Goal: Information Seeking & Learning: Learn about a topic

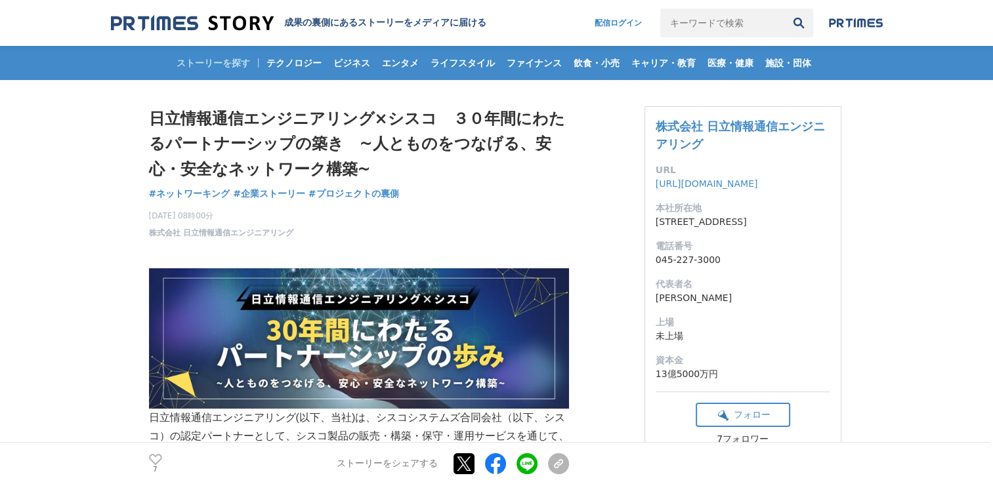
click at [155, 453] on div "7 いいね！する ストーリーをシェアする Xでポストする Facebookでシェアする LINEでシェアする リンクをコピー" at bounding box center [359, 463] width 420 height 42
click at [157, 456] on icon at bounding box center [155, 459] width 13 height 11
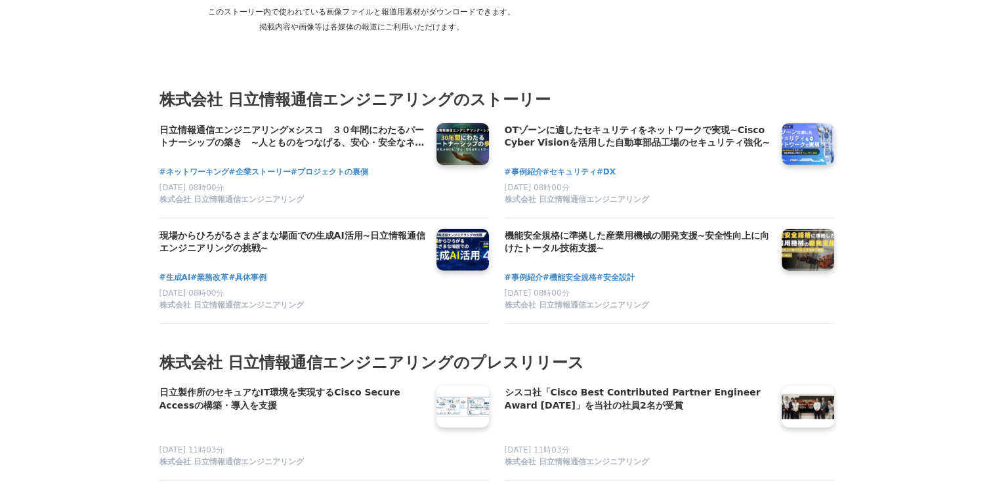
scroll to position [3348, 0]
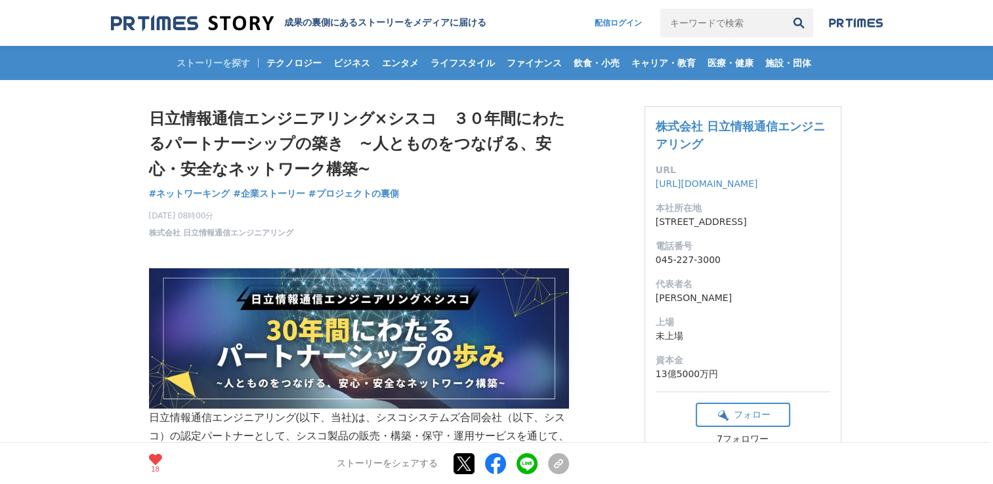
click at [180, 22] on img at bounding box center [192, 23] width 163 height 18
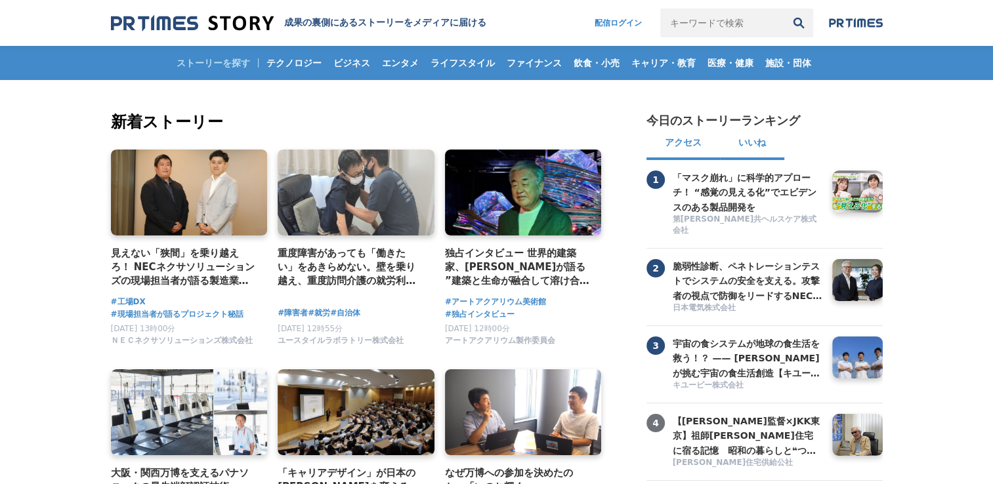
click at [756, 143] on button "いいね" at bounding box center [752, 145] width 64 height 32
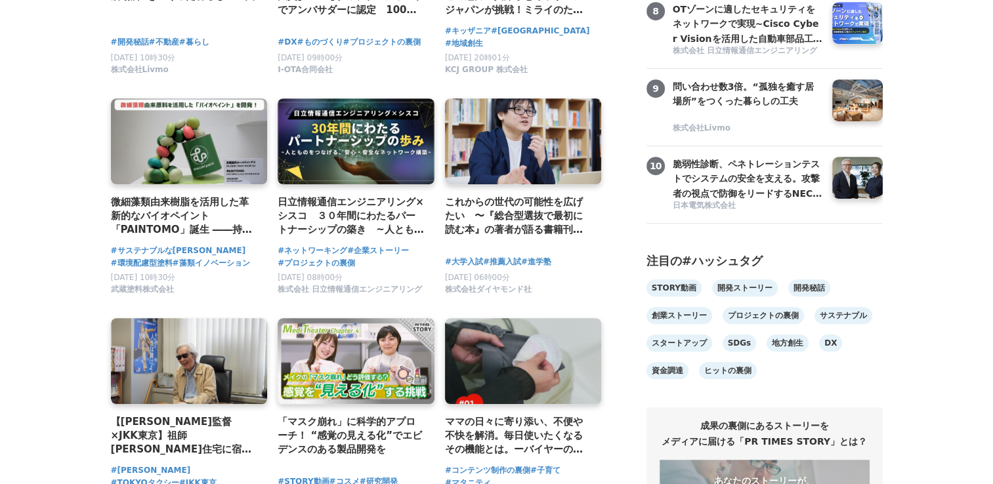
scroll to position [656, 0]
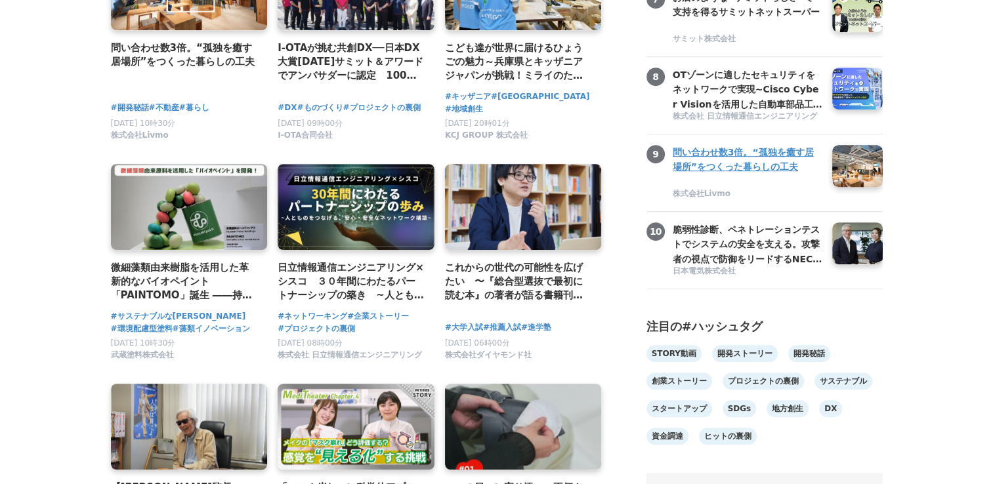
click at [709, 169] on h3 "問い合わせ数3倍。“孤独を癒す居場所”をつくった暮らしの工夫" at bounding box center [748, 160] width 150 height 30
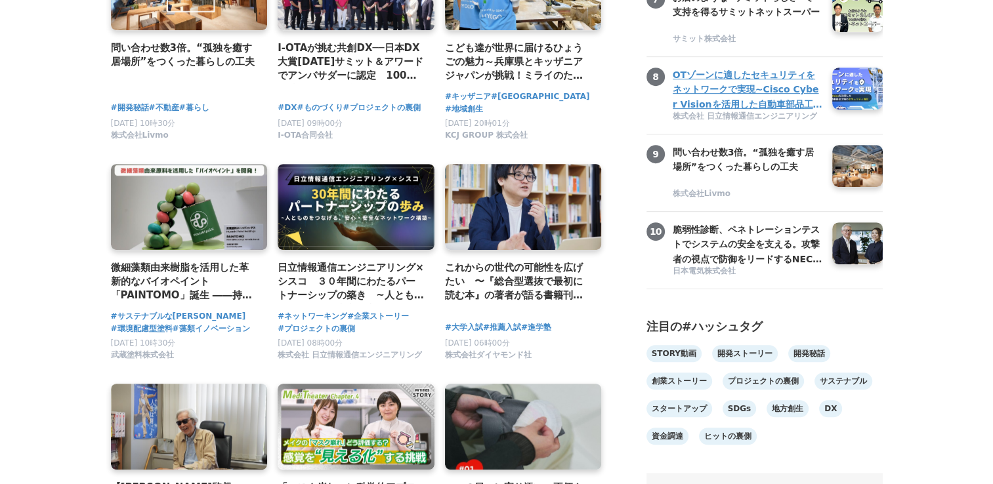
click at [751, 112] on h3 "OTゾーンに適したセキュリティをネットワークで実現~Cisco Cyber Visionを活用した自動車部品工場のセキュリティ強化~" at bounding box center [748, 90] width 150 height 44
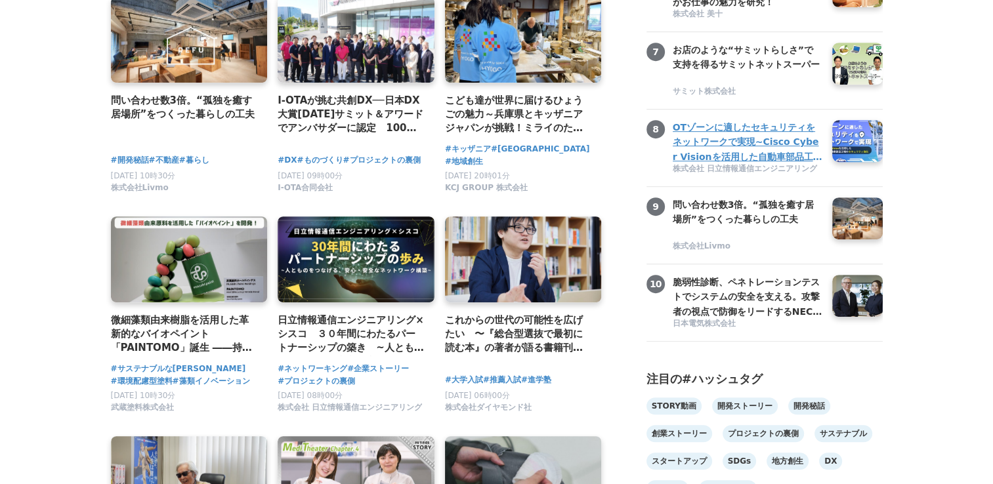
scroll to position [525, 0]
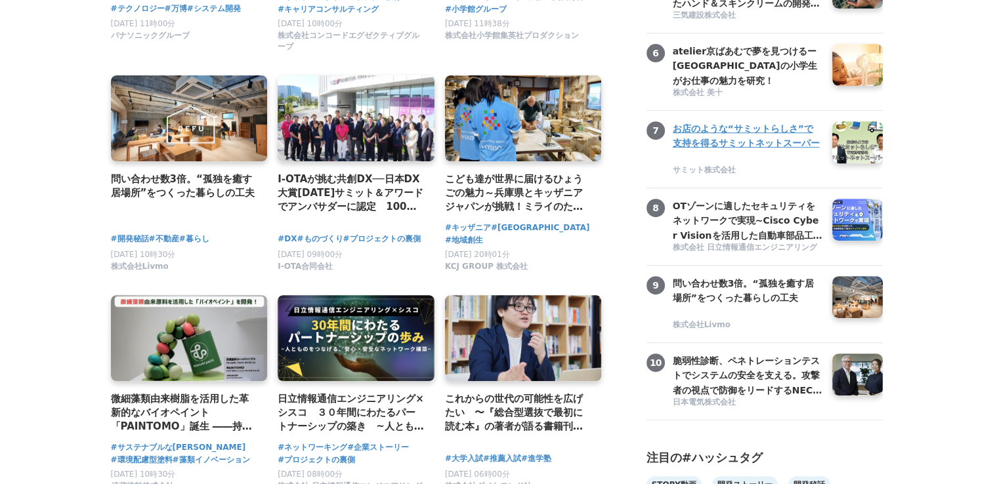
click at [761, 146] on h3 "お店のような“サミットらしさ”で支持を得るサミットネットスーパー" at bounding box center [748, 136] width 150 height 30
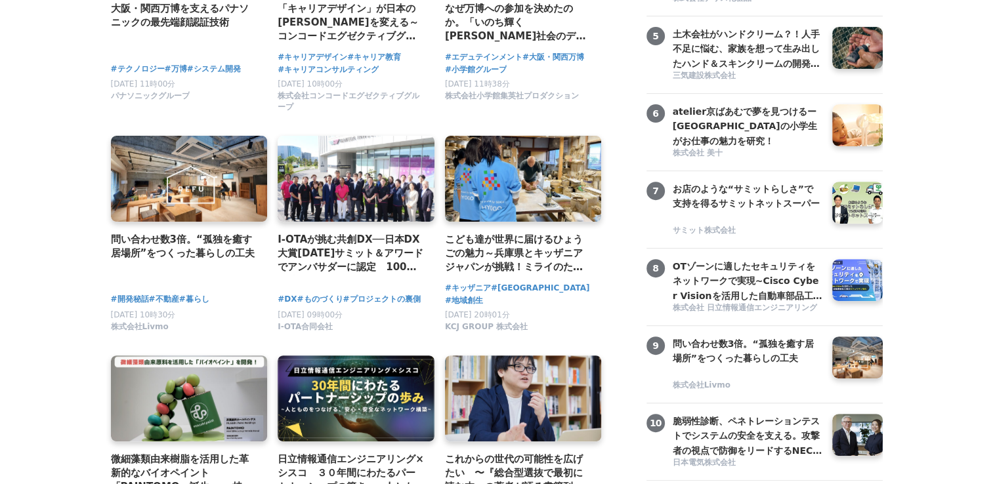
scroll to position [394, 0]
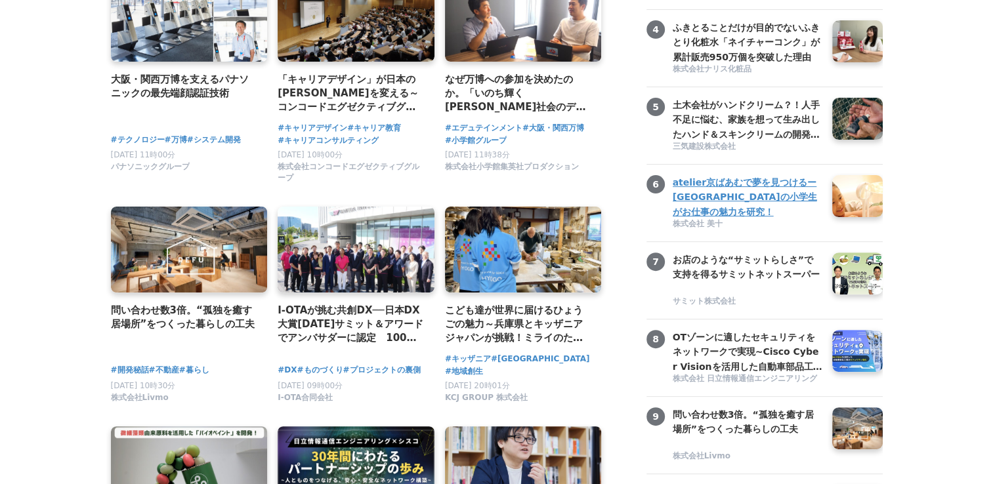
click at [749, 200] on h3 "atelier京ばあむで夢を見つけるー京都市の小学生がお仕事の魅力を研究！" at bounding box center [748, 197] width 150 height 44
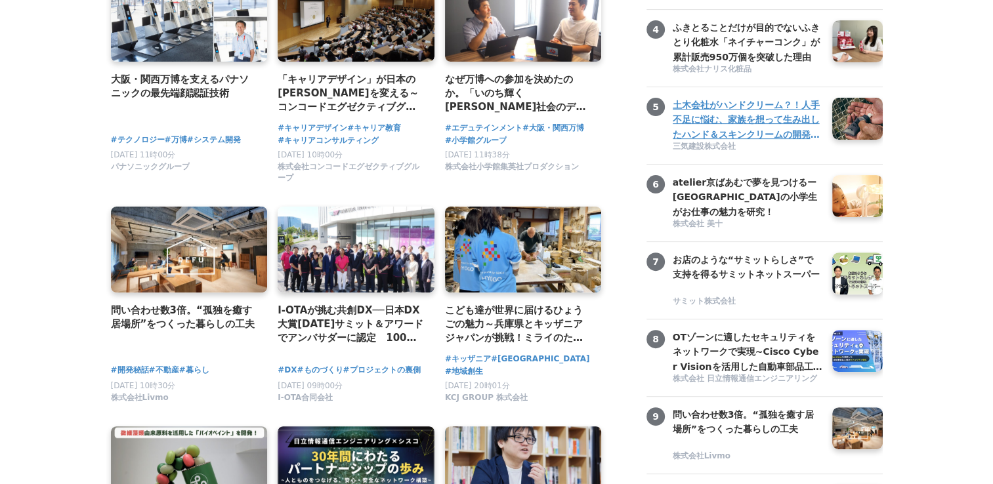
click at [716, 130] on h3 "土木会社がハンドクリーム？！人手不足に悩む、家族を想って生み出したハンド＆スキンクリームの開発秘話 【主守手（[PERSON_NAME]）ハンド＆スキンクリー…" at bounding box center [748, 120] width 150 height 44
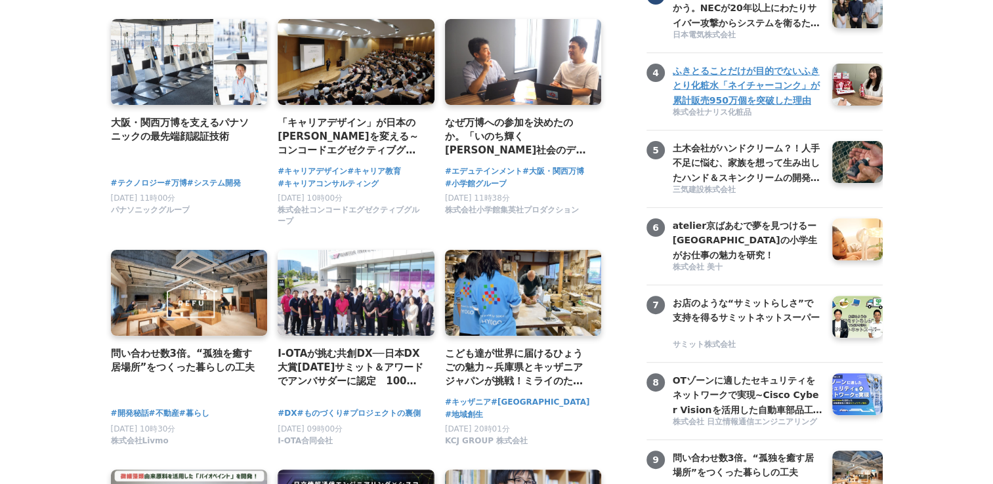
scroll to position [328, 0]
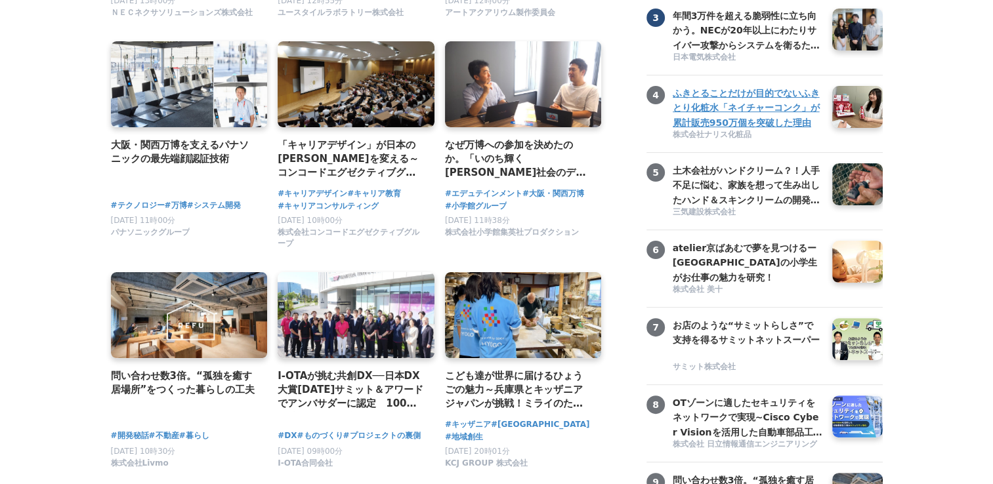
click at [746, 99] on h3 "ふきとることだけが目的でないふきとり化粧水「ネイチャーコンク」が累計販売950万個を突破した理由" at bounding box center [748, 108] width 150 height 44
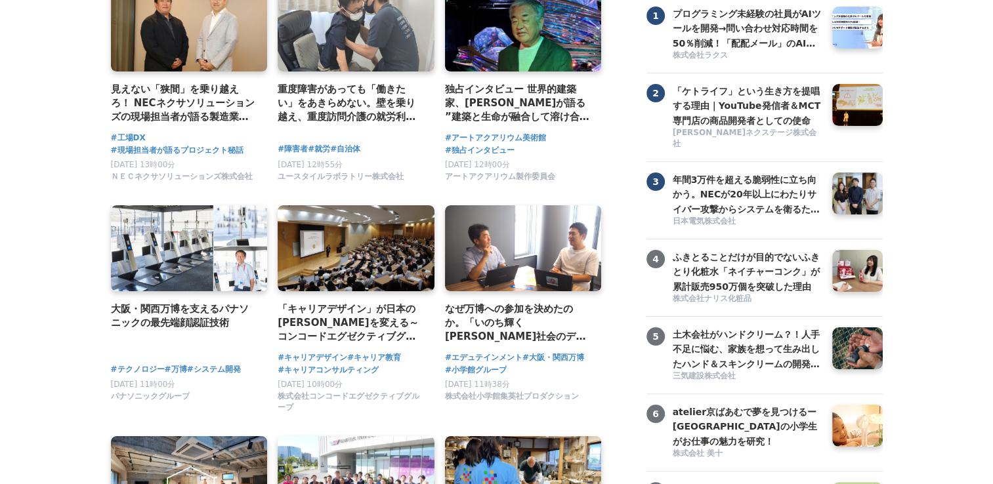
scroll to position [131, 0]
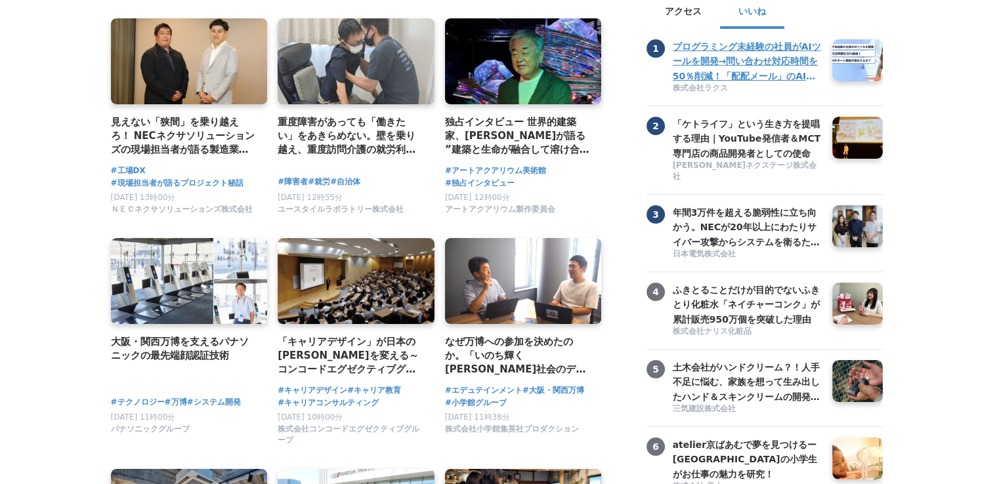
click at [734, 83] on h3 "プログラミング未経験の社員がAIツールを開発→問い合わせ対応時間を50％削減！「配配メール」のAIサポート機能が誕生するまで" at bounding box center [748, 61] width 150 height 44
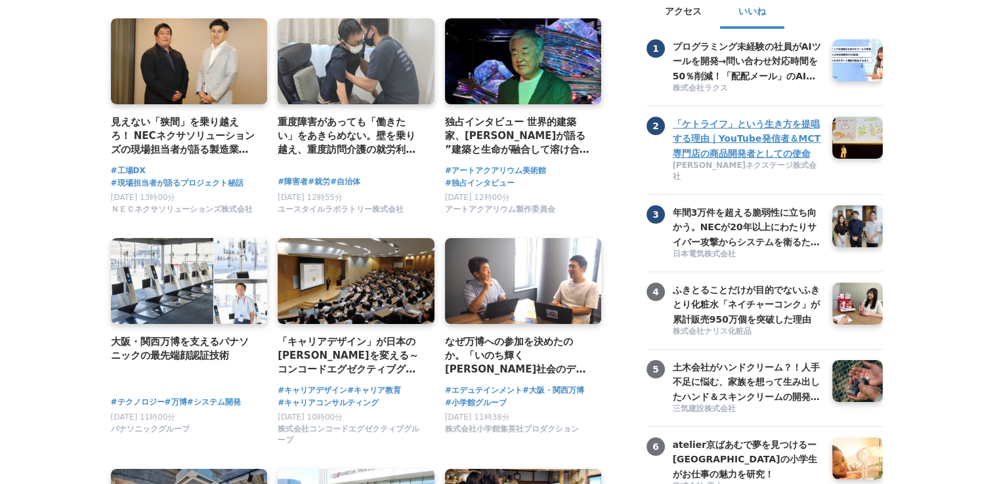
click at [723, 140] on h3 "「ケトライフ」という生き方を提唱する理由｜YouTube発信者＆MCT専門店の商品開発者としての使命" at bounding box center [748, 139] width 150 height 44
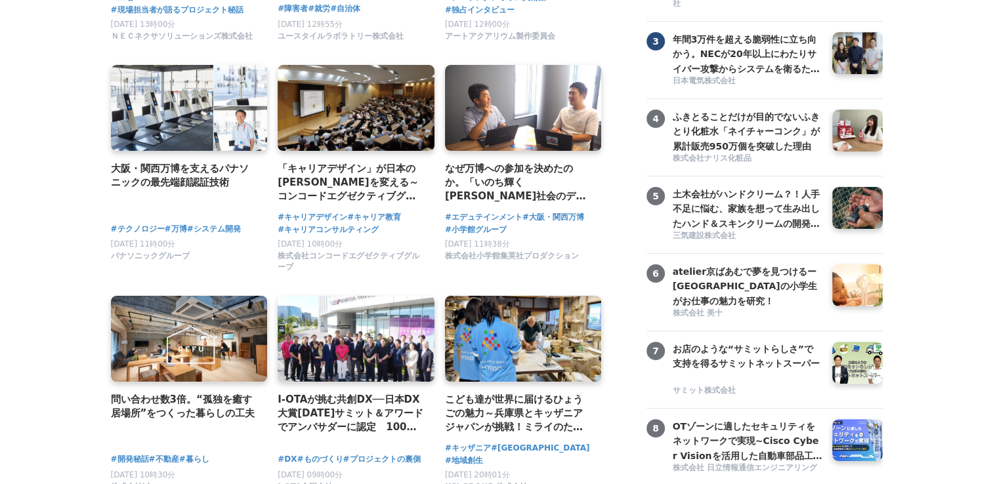
scroll to position [328, 0]
